Goal: Information Seeking & Learning: Learn about a topic

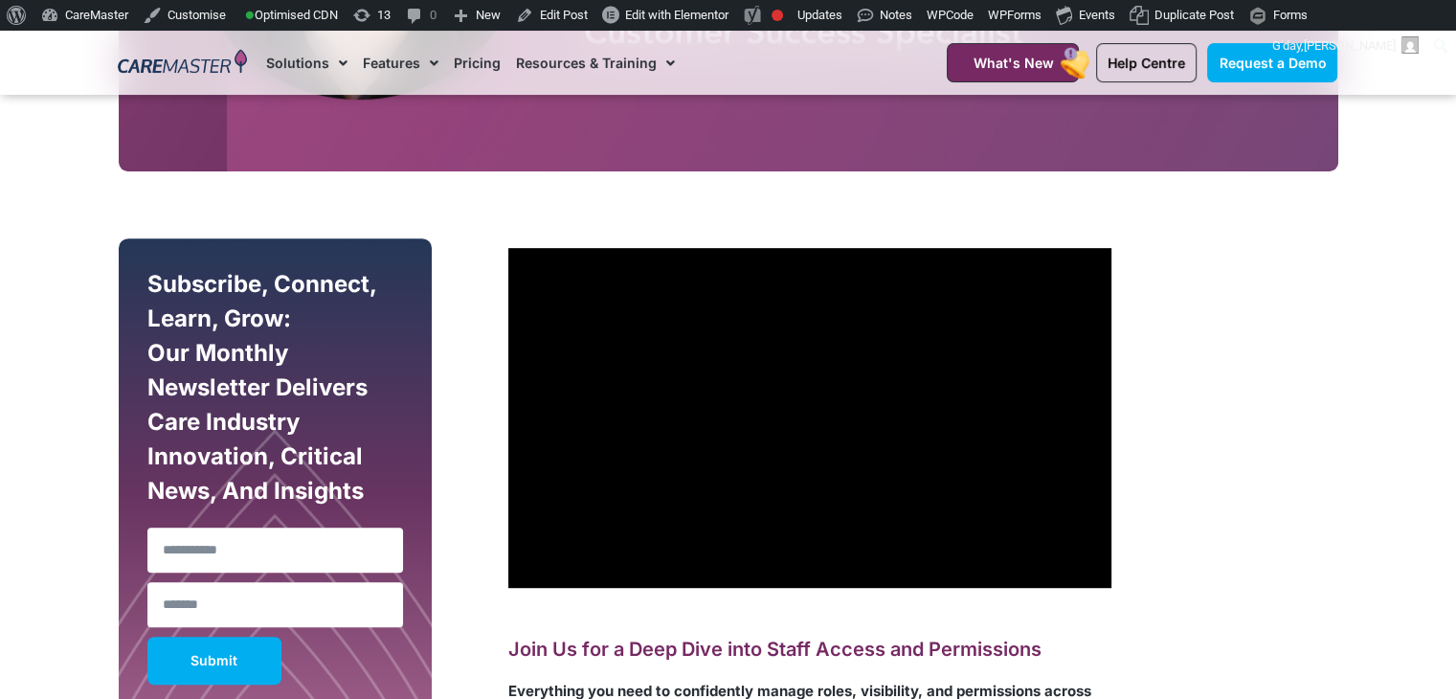
scroll to position [1015, 0]
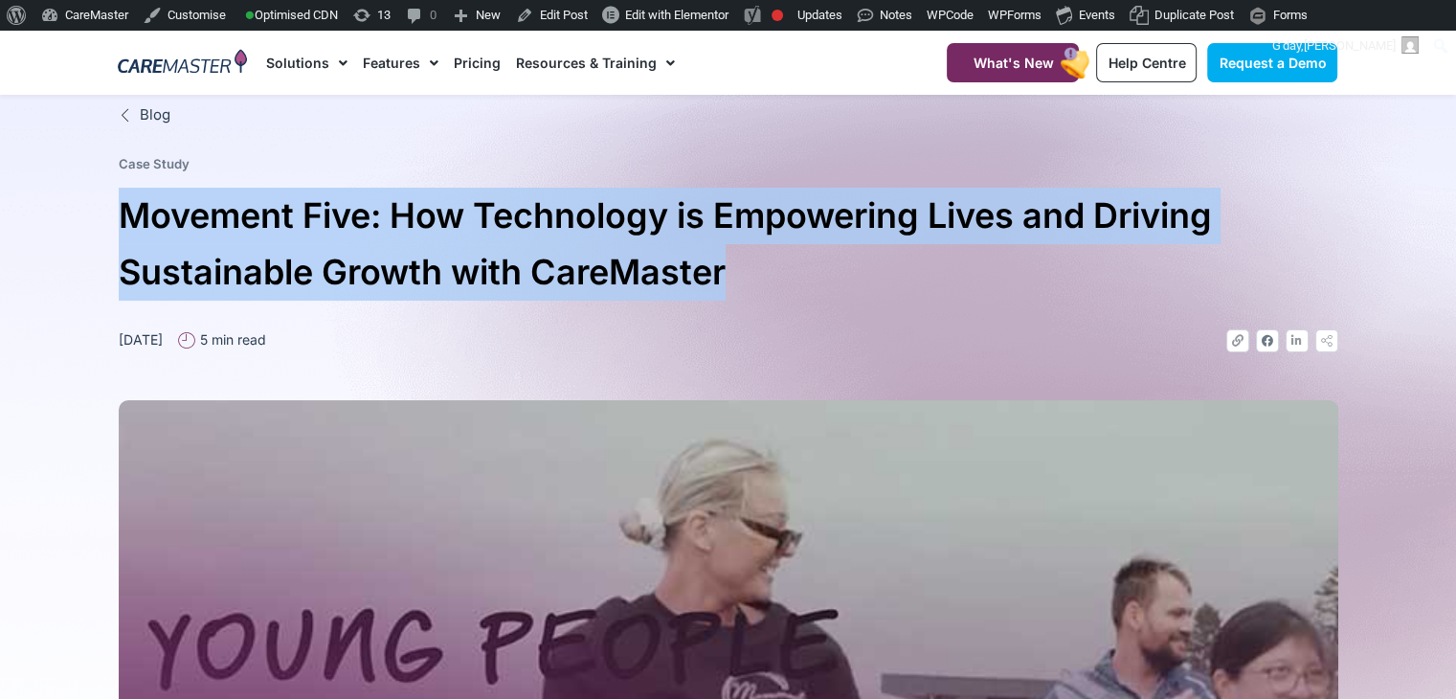
drag, startPoint x: 736, startPoint y: 277, endPoint x: 133, endPoint y: 235, distance: 604.5
click at [133, 235] on h1 "Movement Five: How Technology is Empowering Lives and Driving Sustainable Growt…" at bounding box center [728, 244] width 1219 height 113
copy h1 "Movement Five: How Technology is Empowering Lives and Driving Sustainable Growt…"
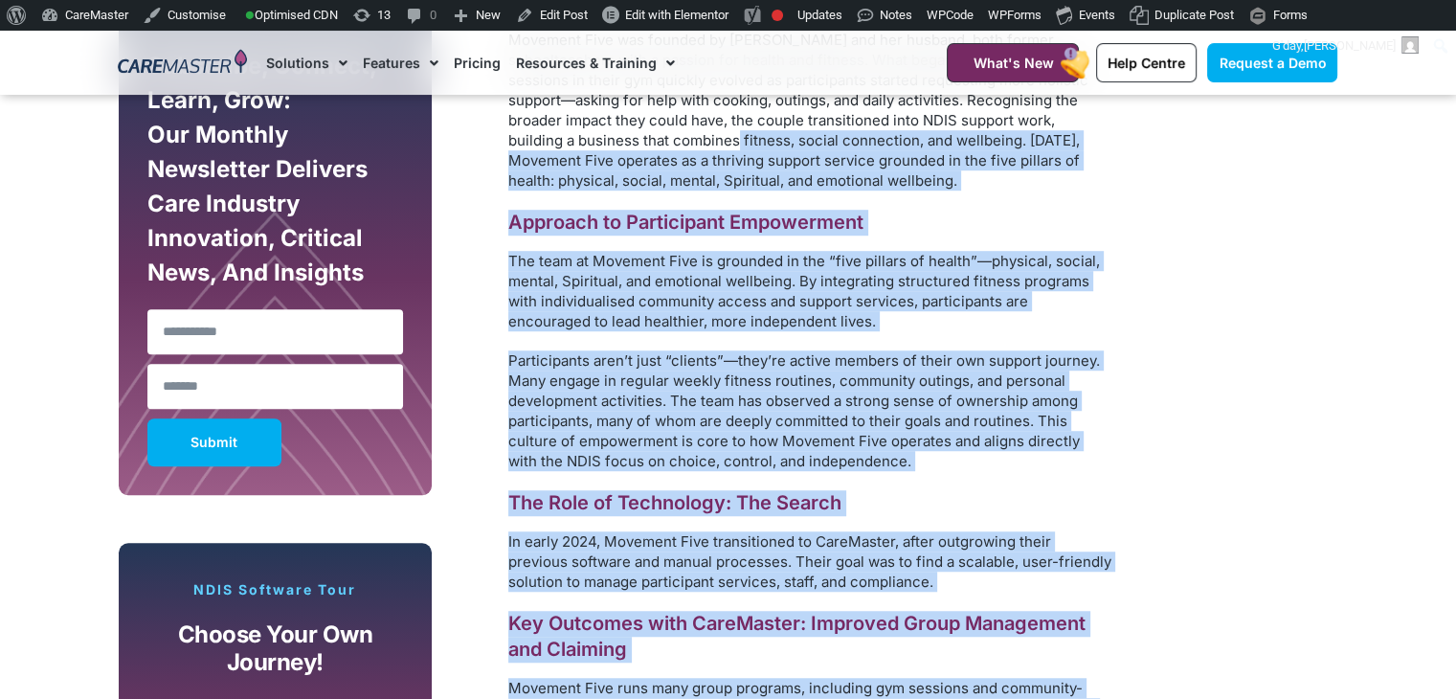
scroll to position [1005, 0]
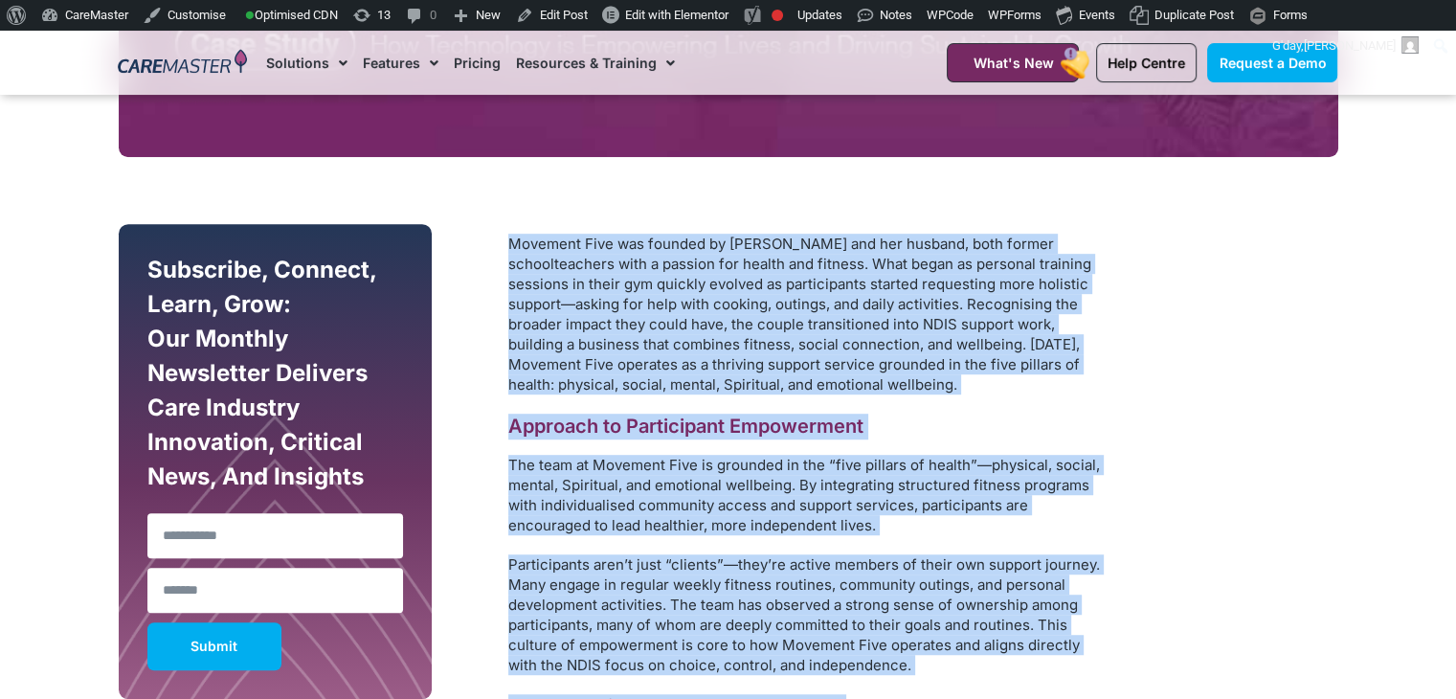
drag, startPoint x: 798, startPoint y: 571, endPoint x: 505, endPoint y: 239, distance: 442.8
copy div "Movement Five was founded by Kaela Asquith and her husband, both former schoolt…"
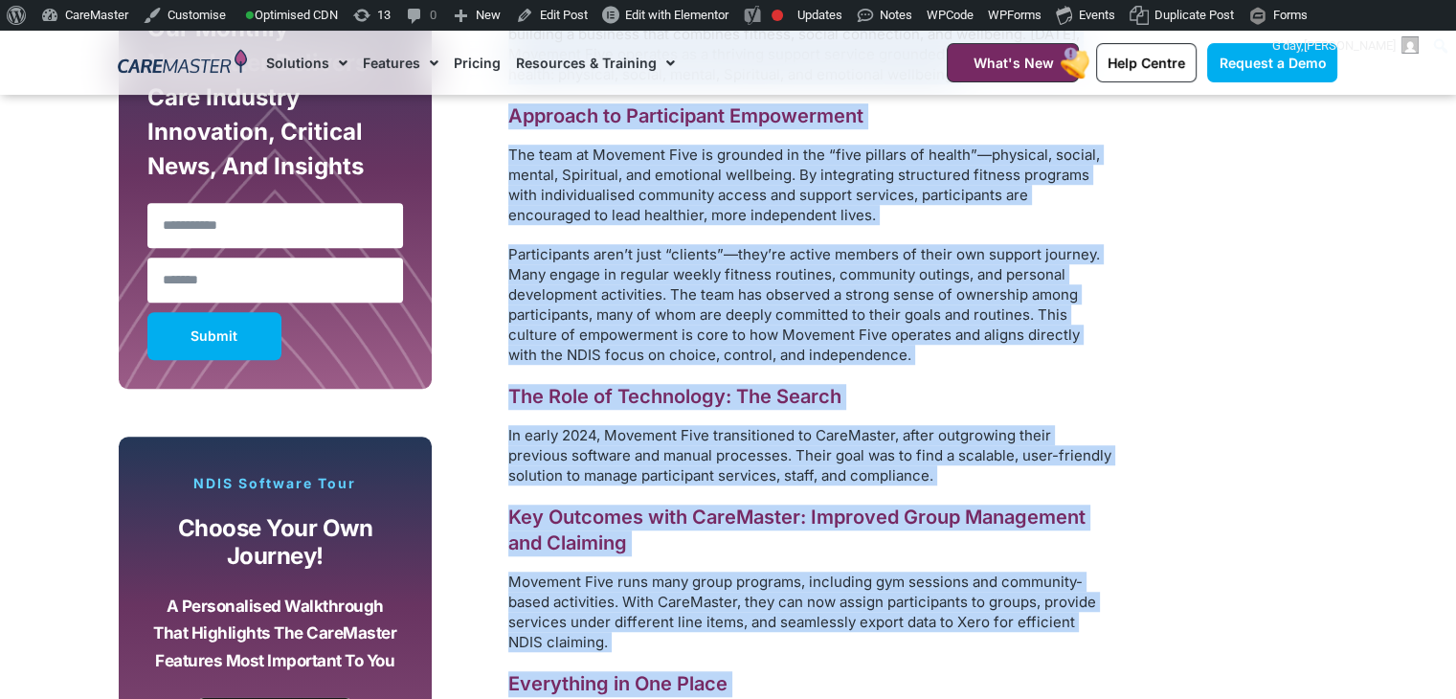
scroll to position [1374, 0]
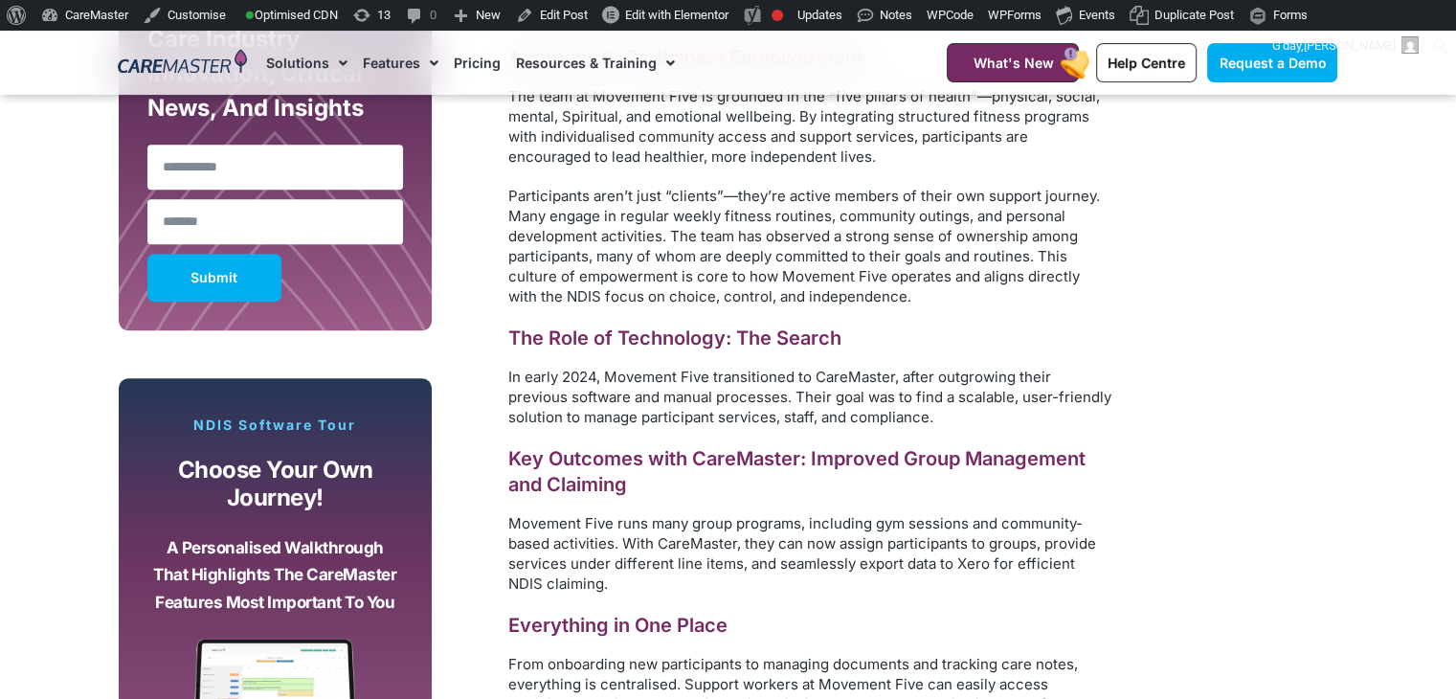
scroll to position [0, 0]
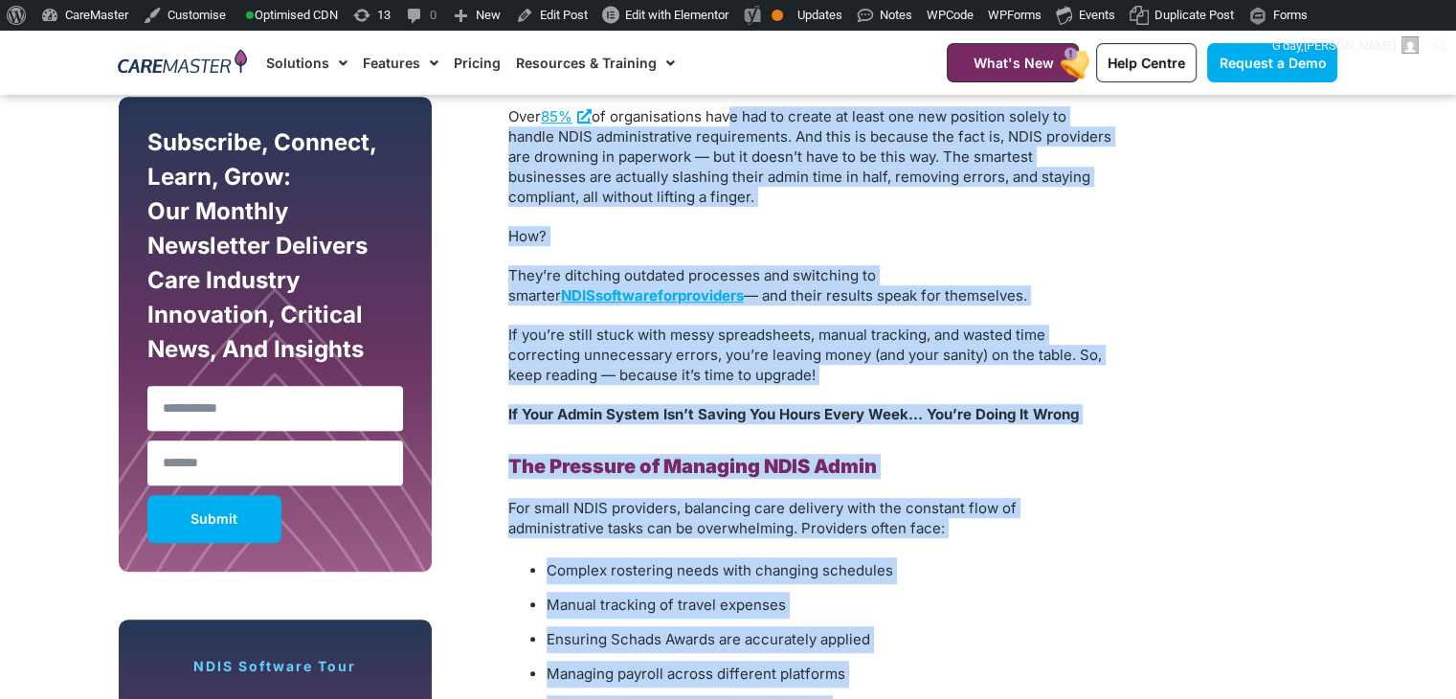
scroll to position [928, 0]
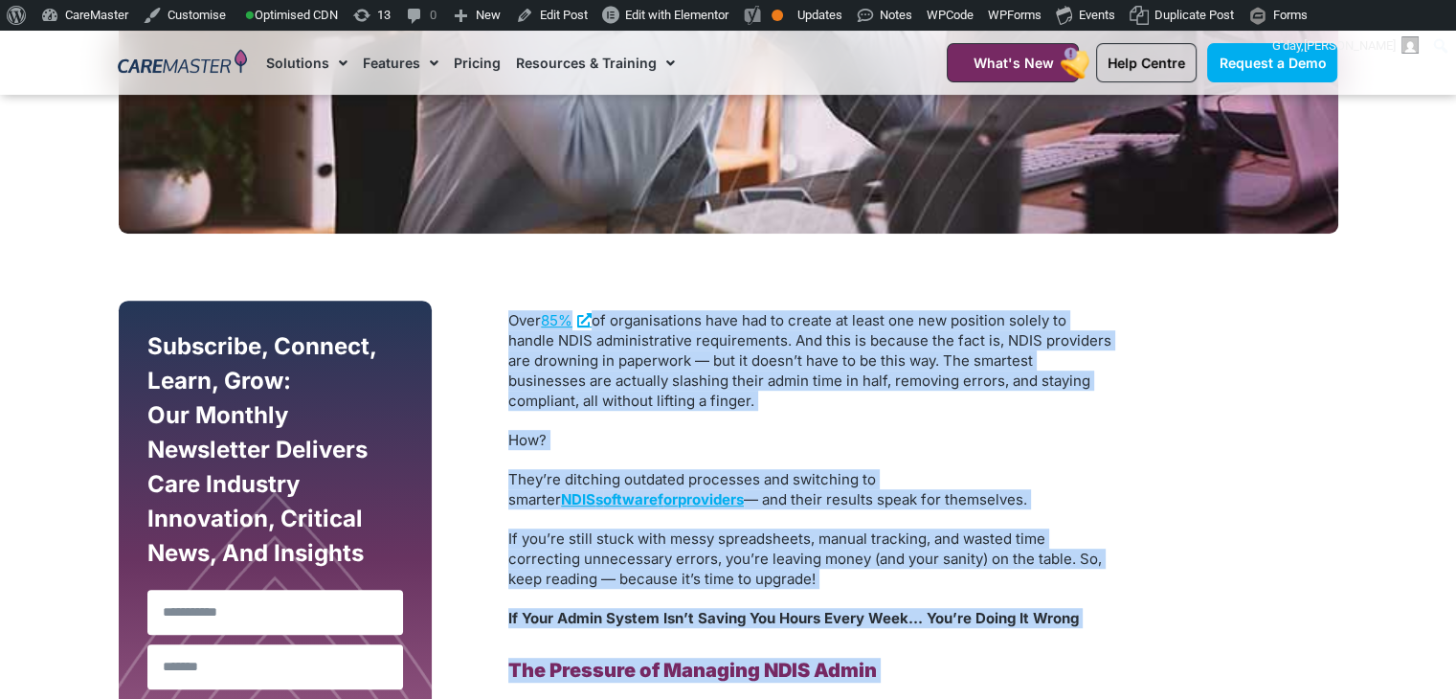
drag, startPoint x: 662, startPoint y: 579, endPoint x: 503, endPoint y: 307, distance: 315.4
copy div "Over 85% of organisations have had to create at least one new position solely t…"
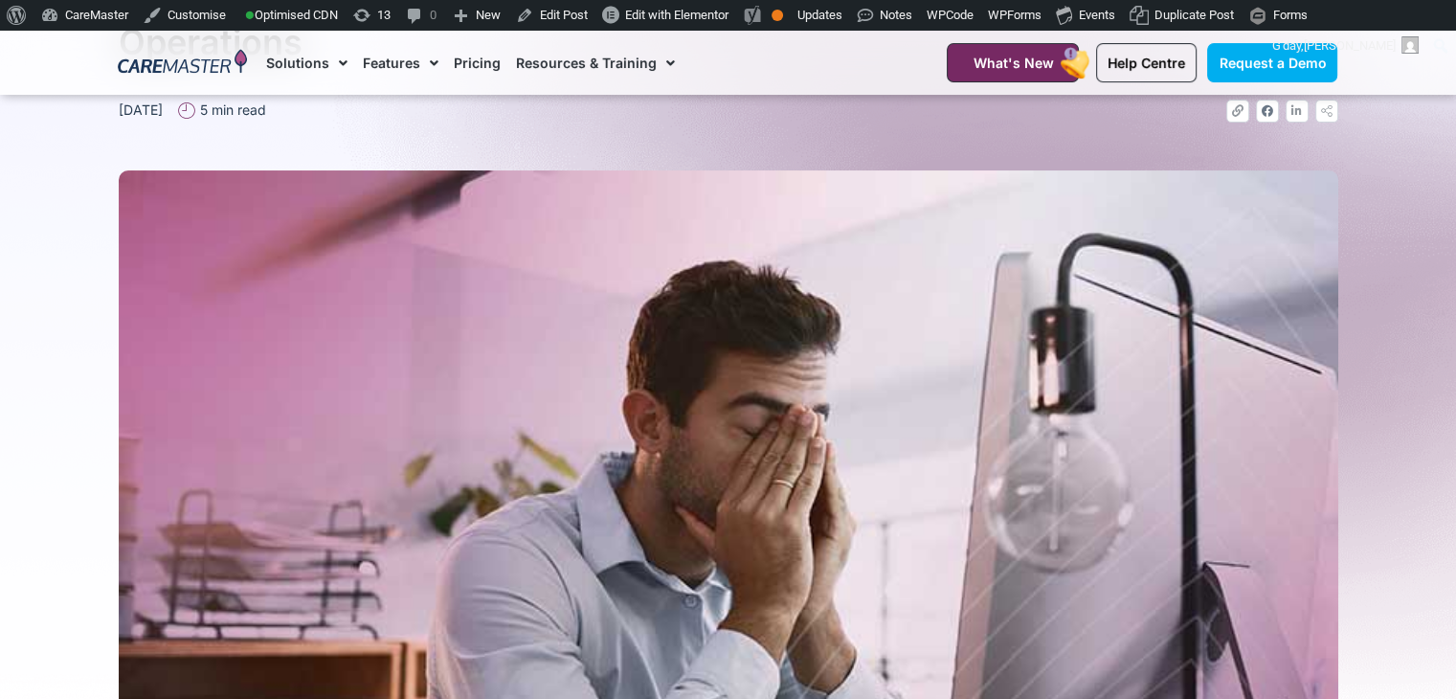
scroll to position [0, 0]
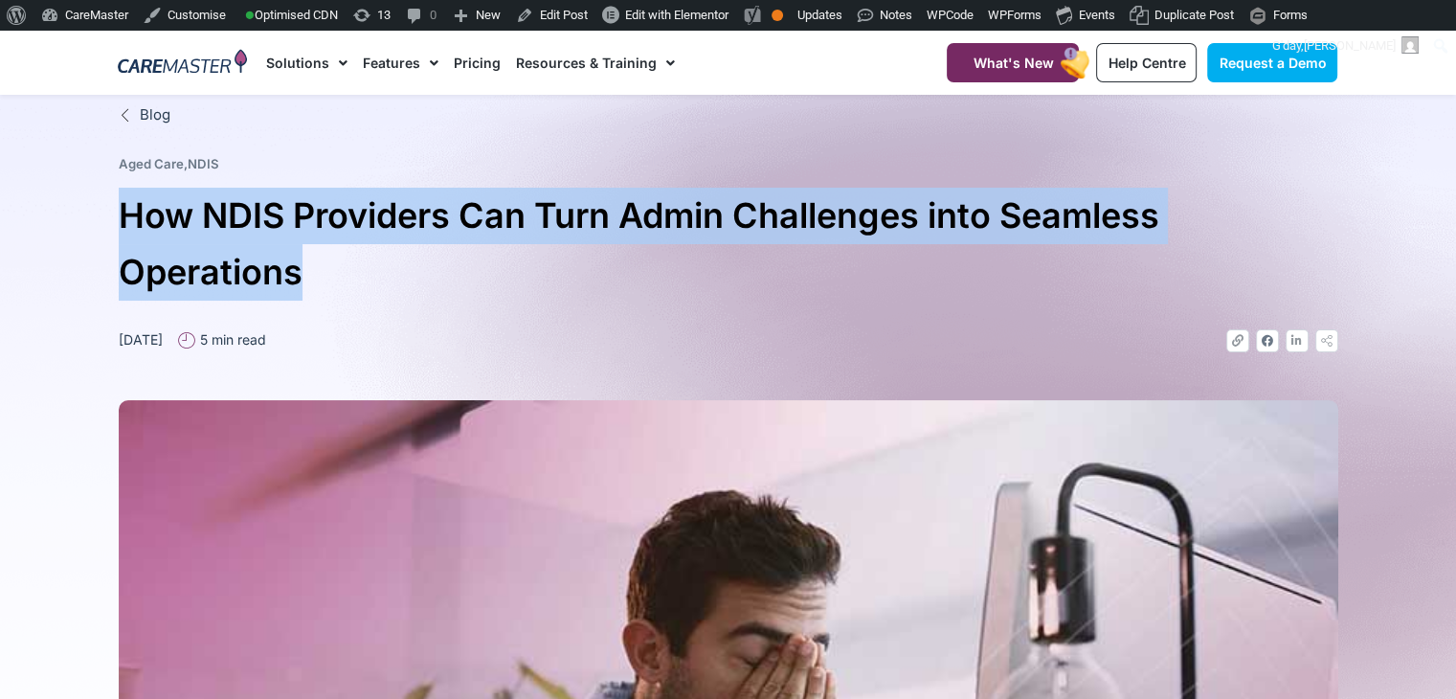
drag, startPoint x: 303, startPoint y: 276, endPoint x: 128, endPoint y: 218, distance: 184.3
click at [128, 218] on h1 "How NDIS Providers Can Turn Admin Challenges into Seamless Operations" at bounding box center [728, 244] width 1219 height 113
copy h1 "How NDIS Providers Can Turn Admin Challenges into Seamless Operations"
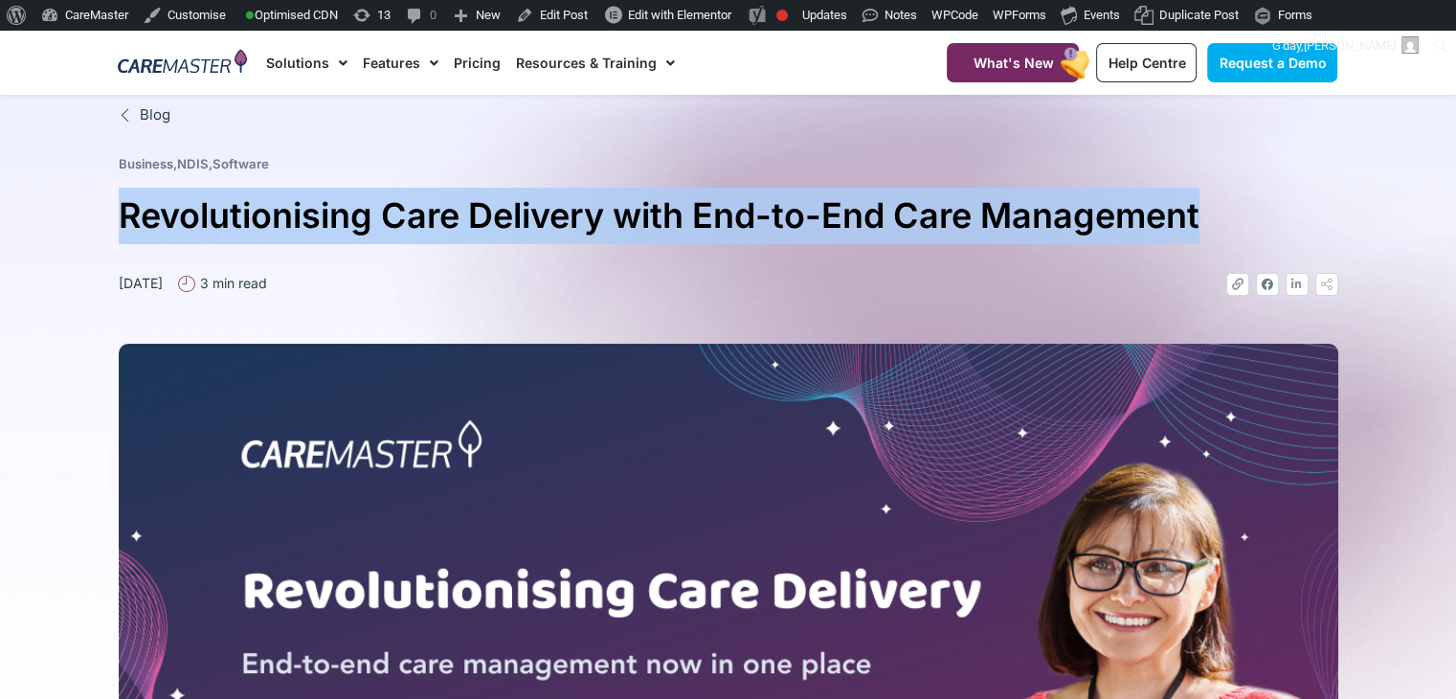
drag, startPoint x: 96, startPoint y: 218, endPoint x: 1211, endPoint y: 206, distance: 1115.2
click at [1211, 206] on section "Blog Business , NDIS , Software Revolutionising Care Delivery with End-to-End C…" at bounding box center [728, 544] width 1456 height 899
copy h1 "Revolutionising Care Delivery with End-to-End Care Management"
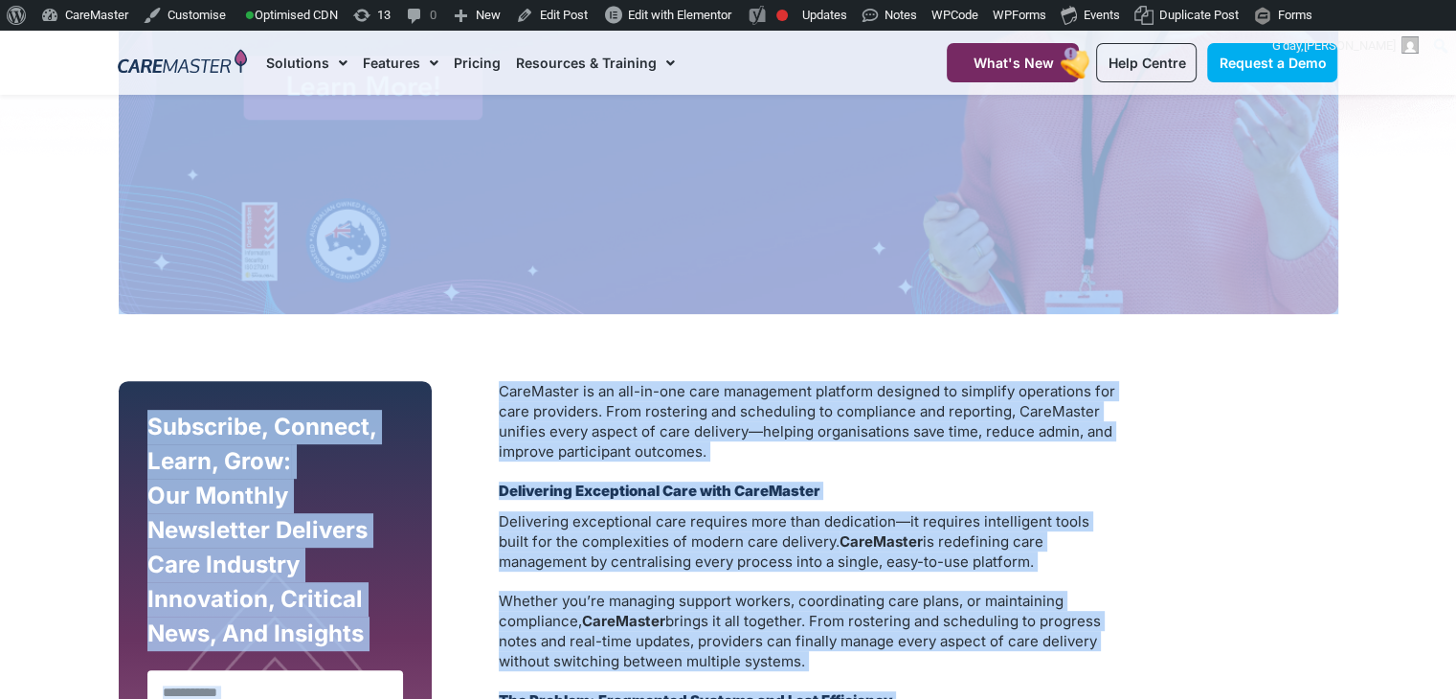
scroll to position [726, 0]
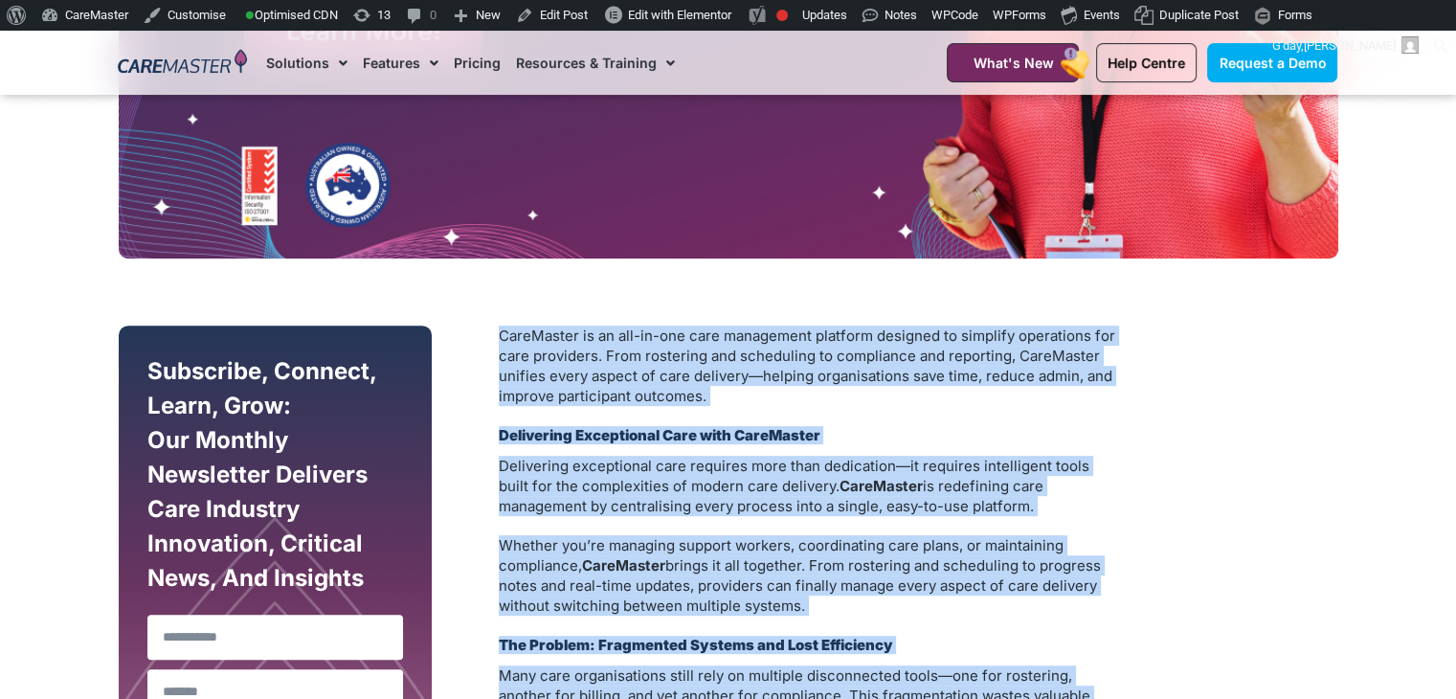
drag, startPoint x: 765, startPoint y: 367, endPoint x: 496, endPoint y: 325, distance: 272.1
copy div "CareMaster is an all-in-one care management platform designed to simplify opera…"
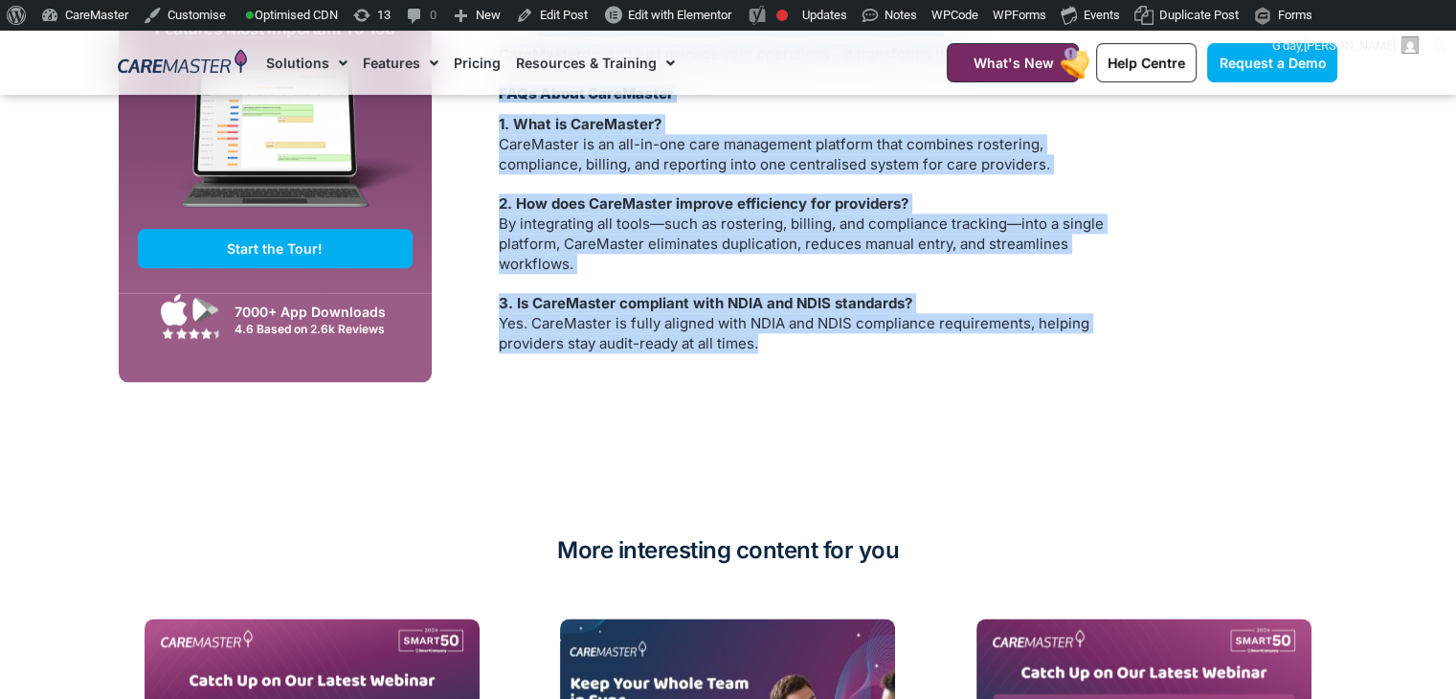
scroll to position [0, 0]
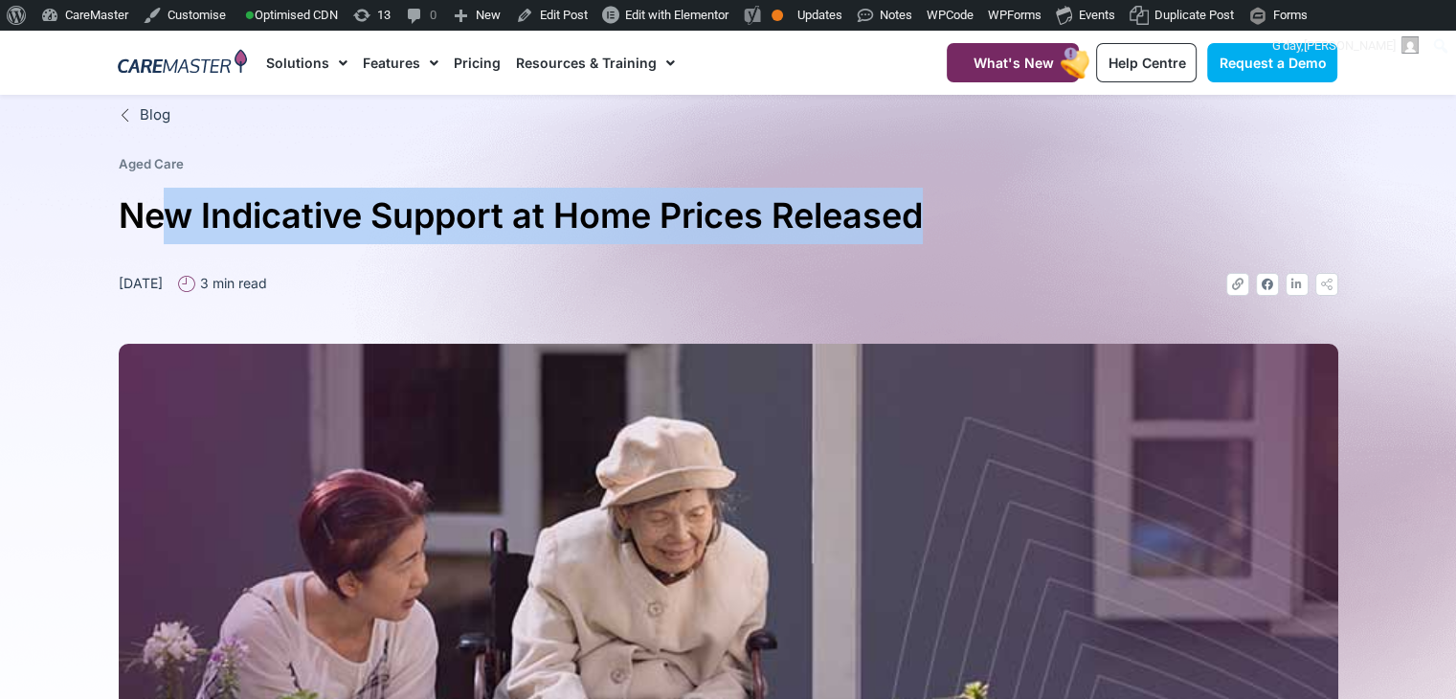
drag, startPoint x: 950, startPoint y: 202, endPoint x: 177, endPoint y: 181, distance: 772.7
click at [177, 181] on div "Blog Aged Care New Indicative Support at Home Prices Released [DATE] 3 min read…" at bounding box center [728, 605] width 1239 height 1020
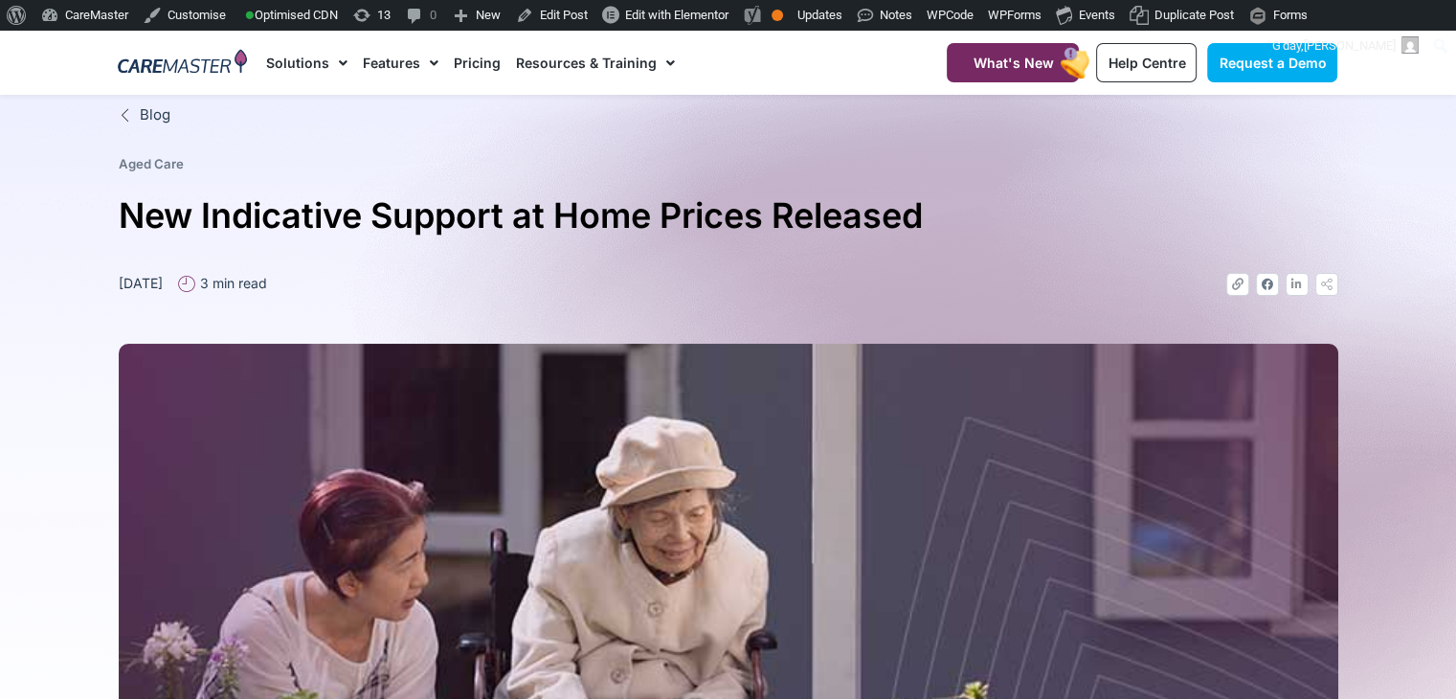
click at [126, 215] on h1 "New Indicative Support at Home Prices Released" at bounding box center [728, 216] width 1219 height 56
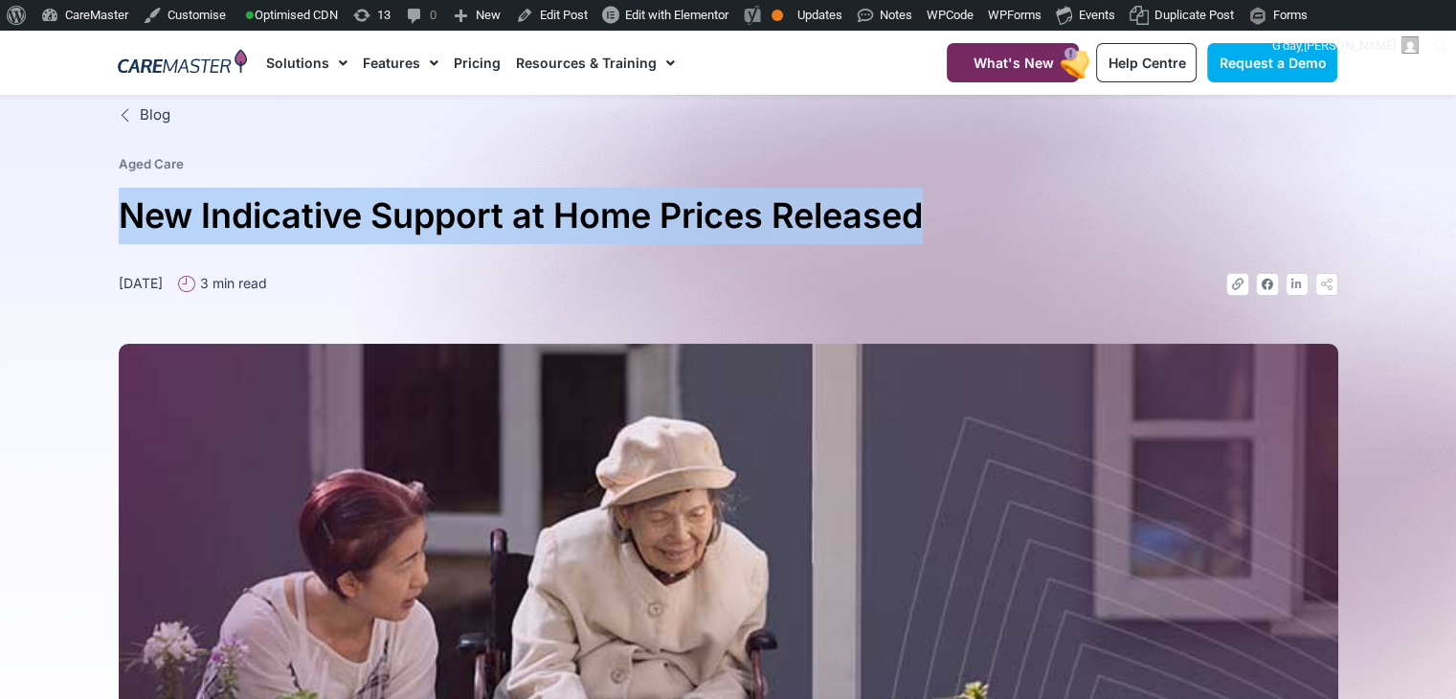
drag, startPoint x: 126, startPoint y: 215, endPoint x: 863, endPoint y: 236, distance: 737.3
click at [863, 236] on h1 "New Indicative Support at Home Prices Released" at bounding box center [728, 216] width 1219 height 56
copy h1 "New Indicative Support at Home Prices Released"
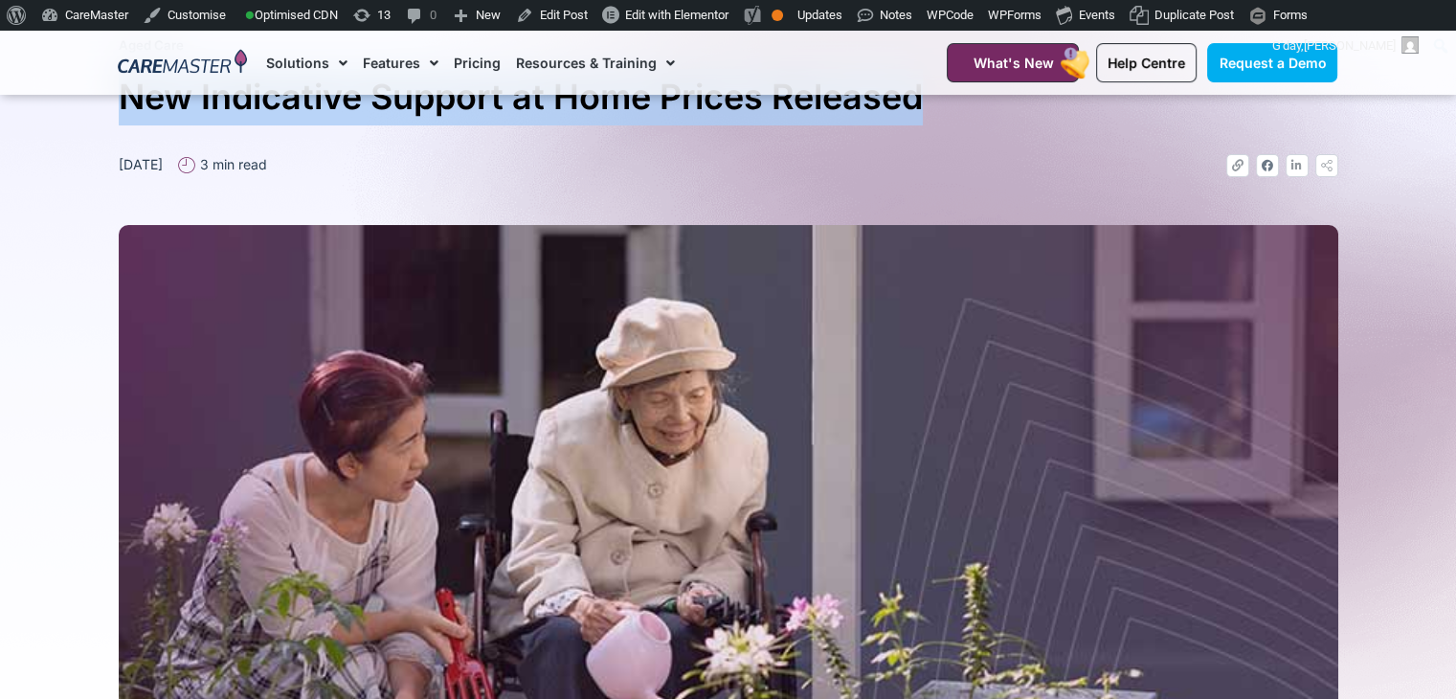
scroll to position [817, 0]
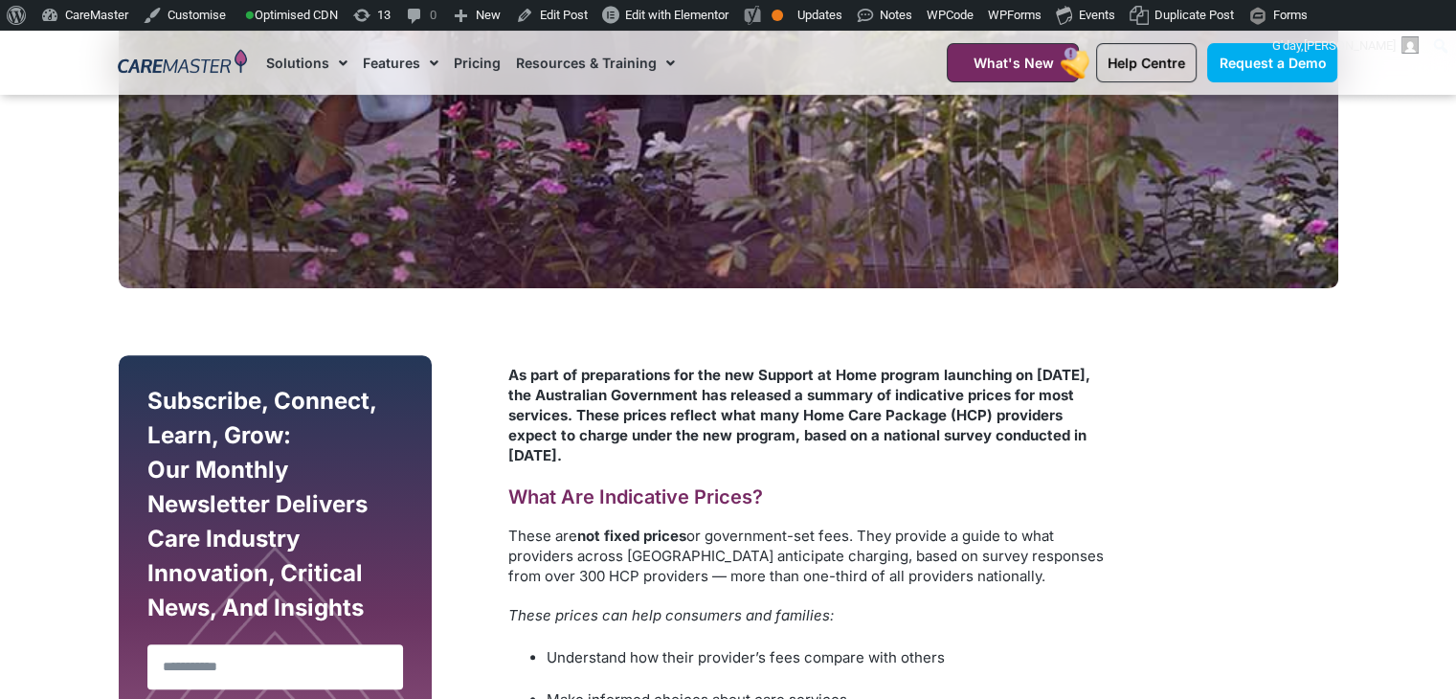
drag, startPoint x: 643, startPoint y: 552, endPoint x: 492, endPoint y: 361, distance: 244.0
copy div "As part of preparations for the new Support at Home program launching on 1 July…"
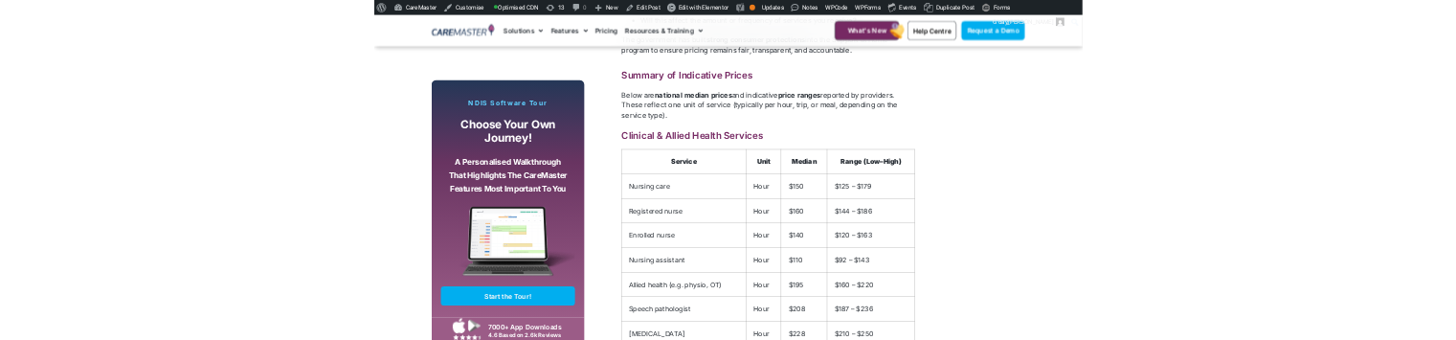
scroll to position [2542, 0]
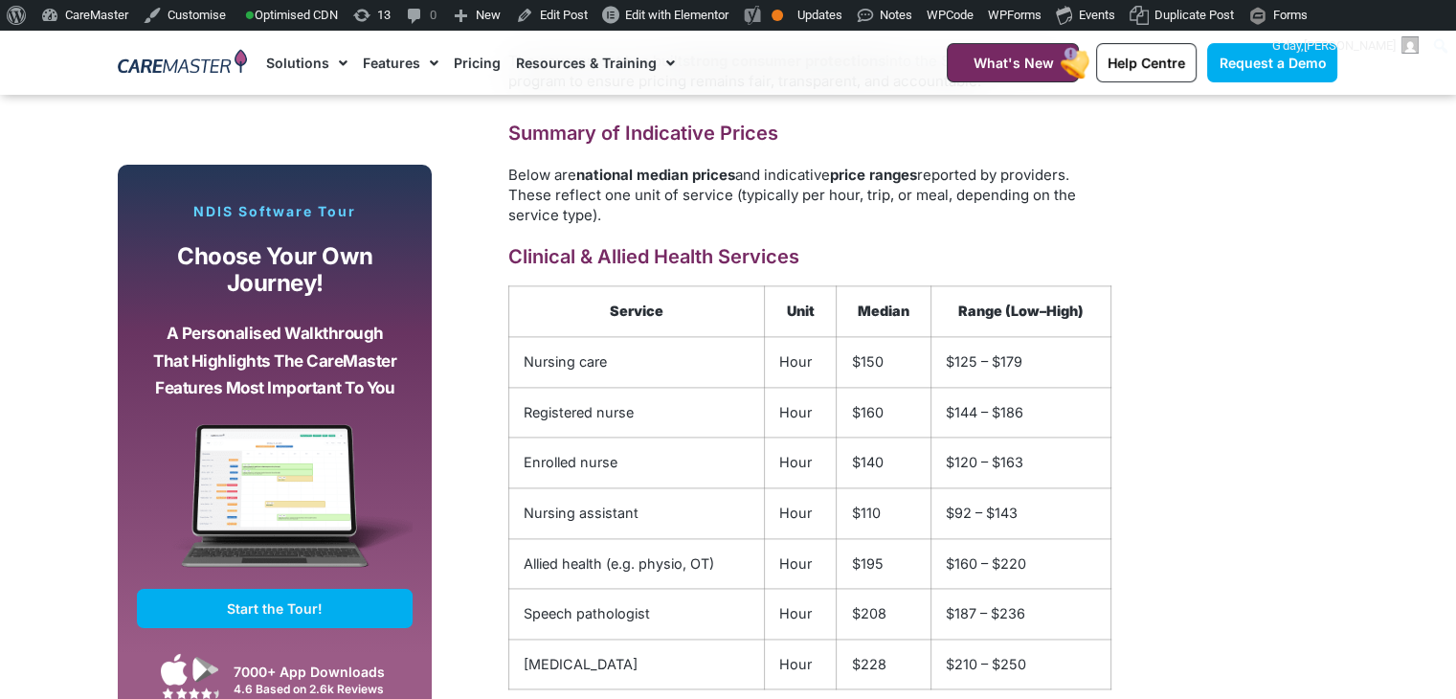
click at [1072, 270] on h3 "Clinical & Allied Health Services" at bounding box center [809, 257] width 603 height 26
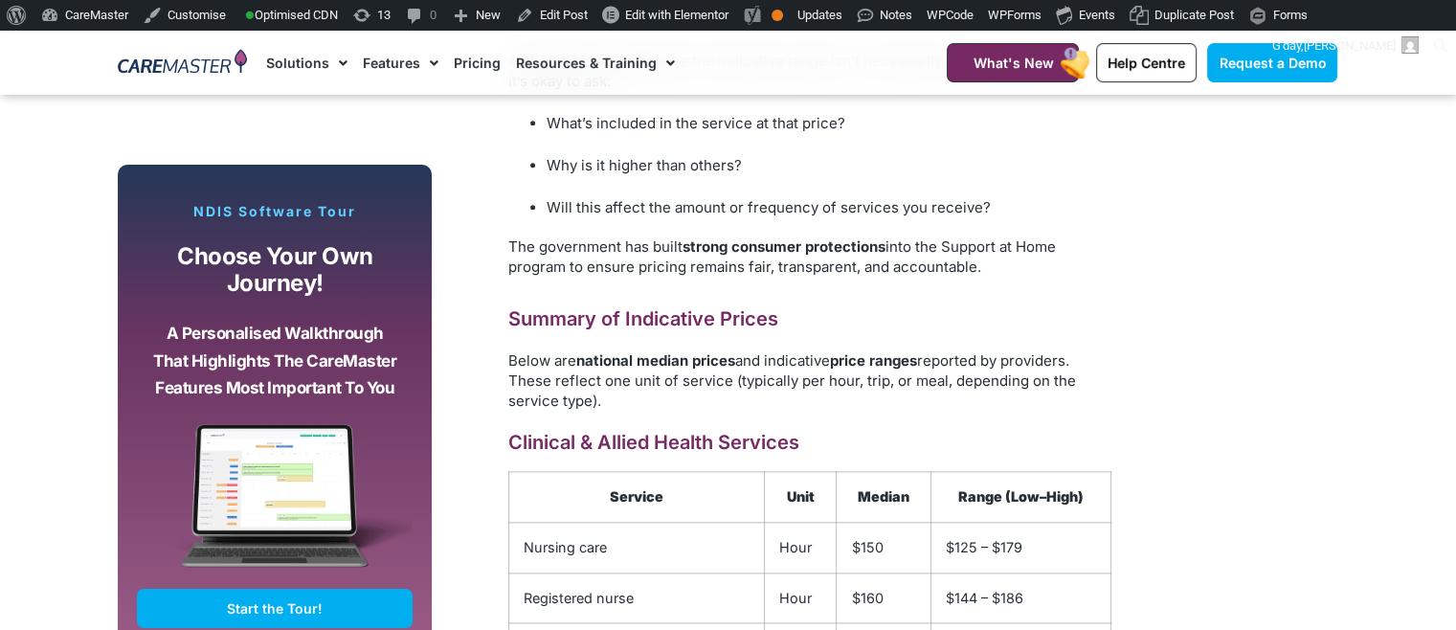
scroll to position [2673, 0]
